Goal: Task Accomplishment & Management: Manage account settings

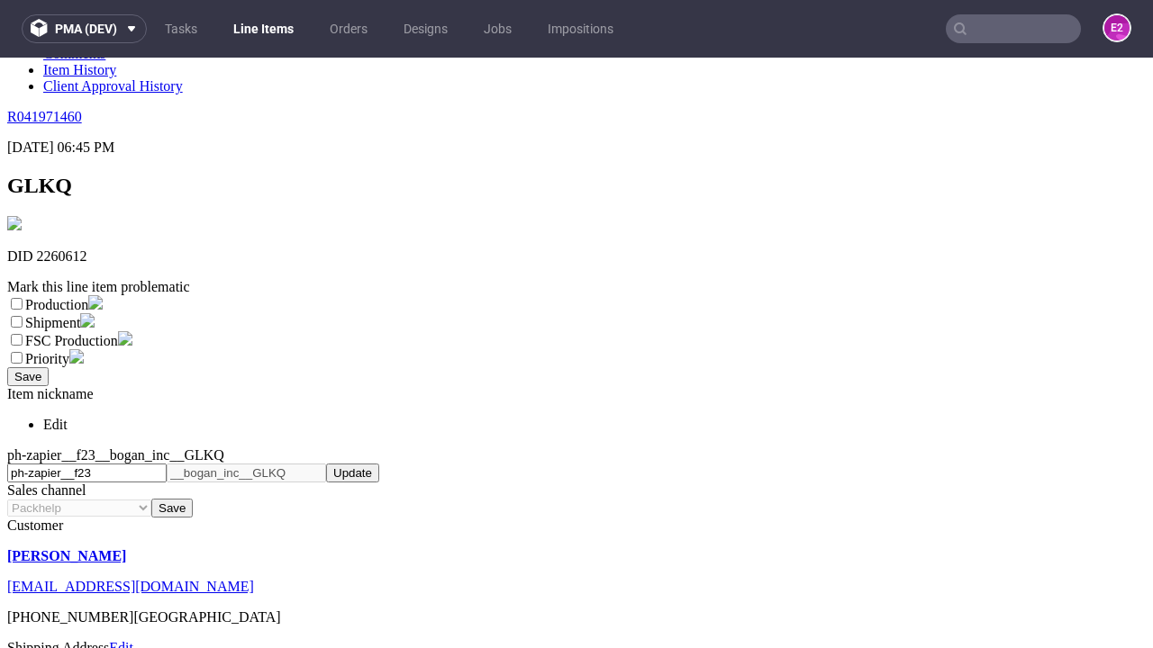
scroll to position [317, 0]
select select "dtp_ca_needed"
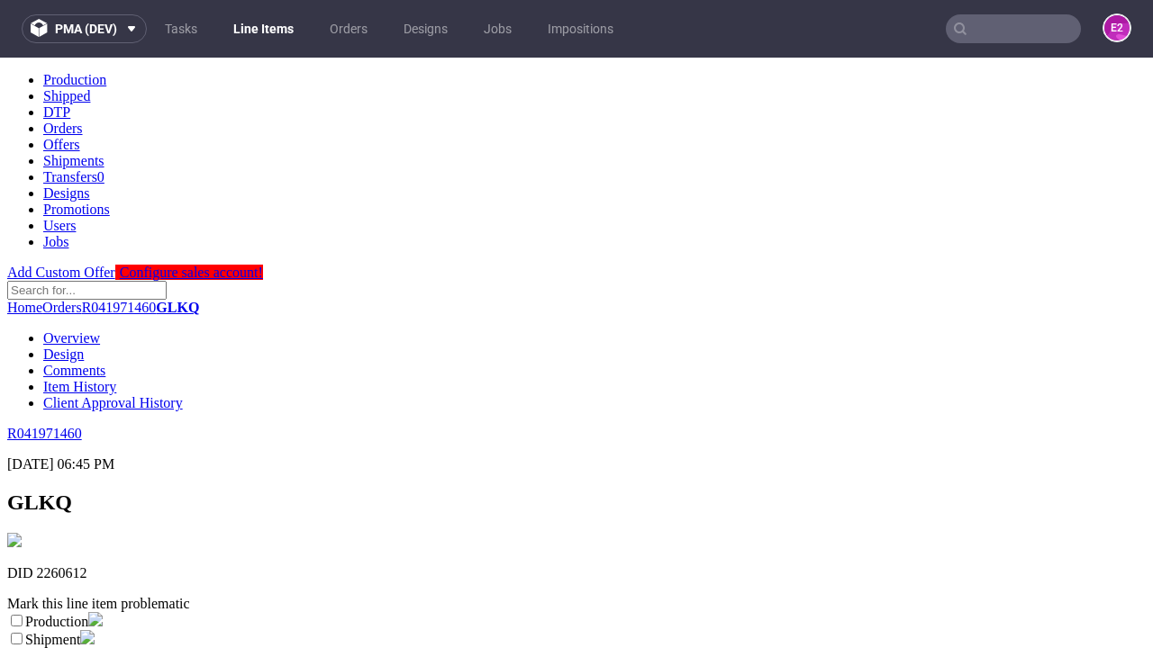
scroll to position [0, 0]
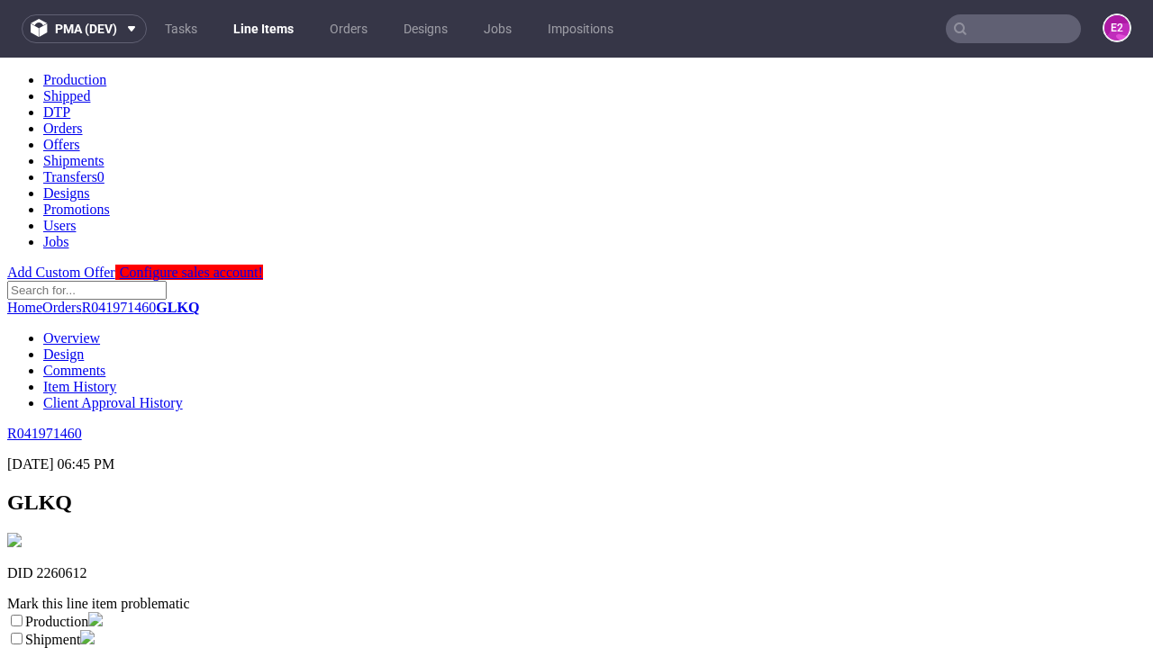
checkbox input "true"
